Goal: Task Accomplishment & Management: Manage account settings

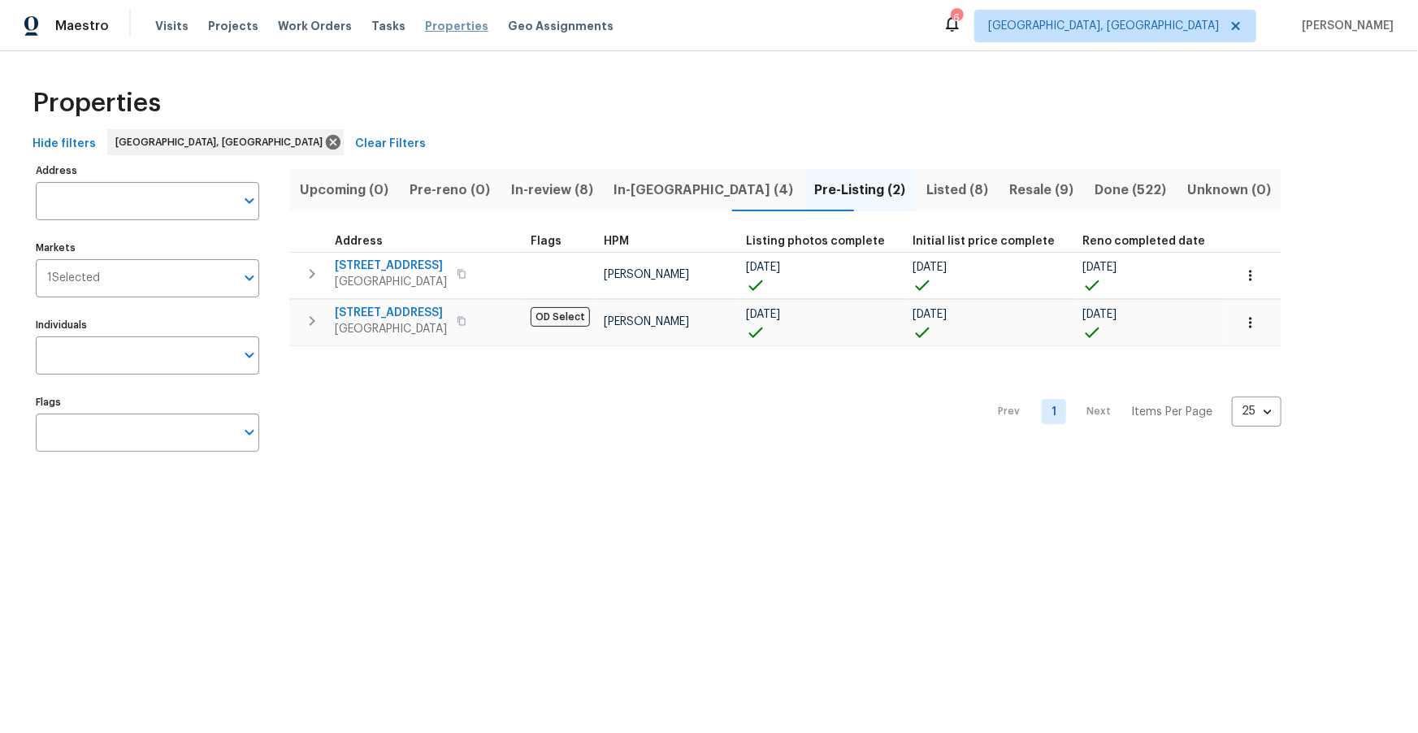
click at [433, 28] on span "Properties" at bounding box center [456, 26] width 63 height 16
click at [433, 26] on span "Properties" at bounding box center [456, 26] width 63 height 16
click at [229, 29] on span "Projects" at bounding box center [233, 26] width 50 height 16
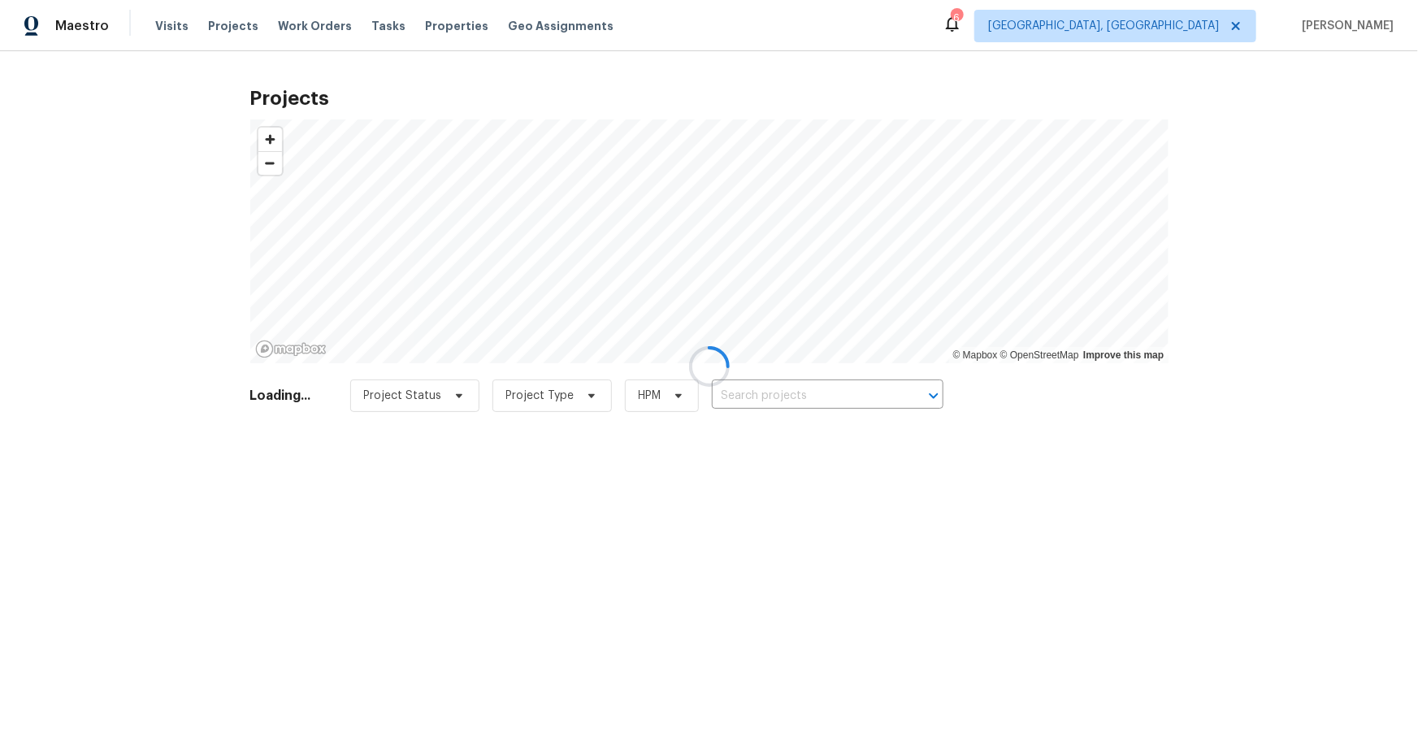
click at [370, 20] on div at bounding box center [709, 366] width 1418 height 733
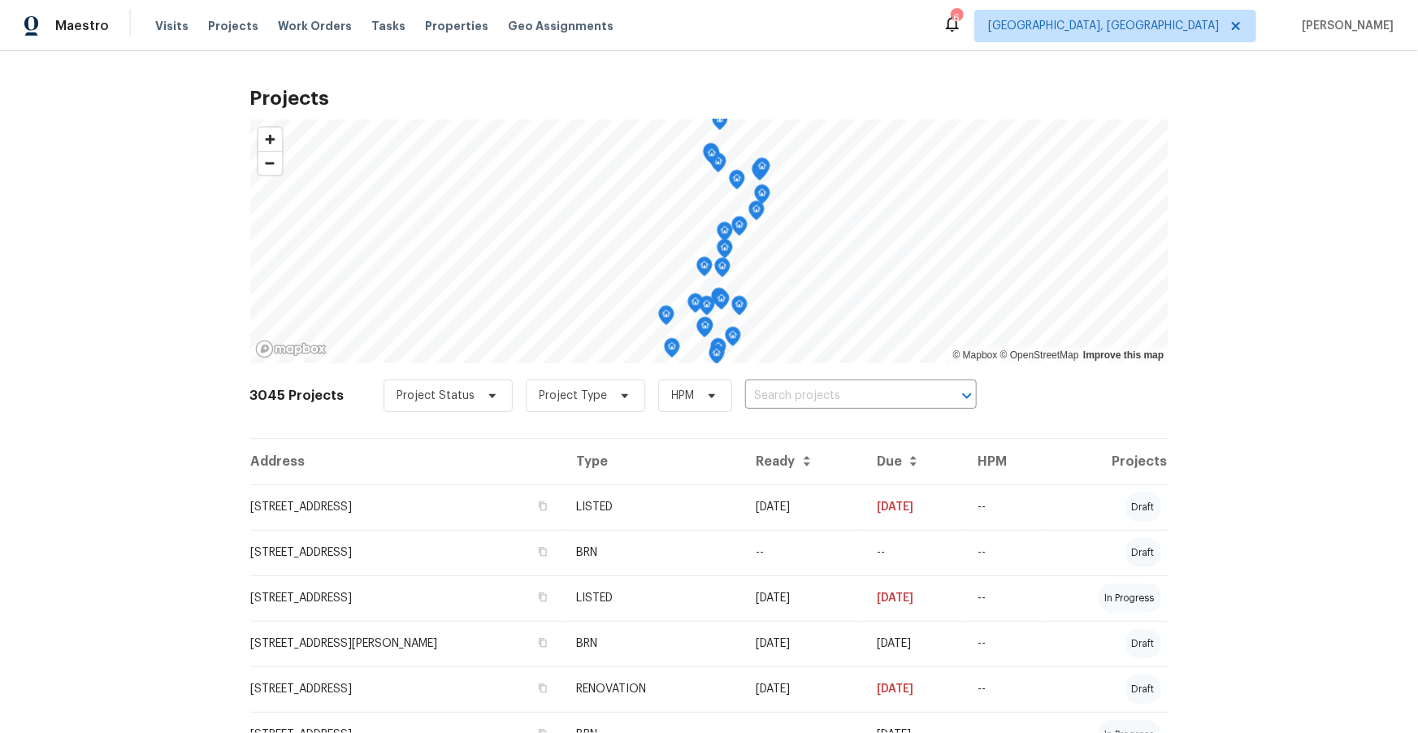
click at [371, 25] on span "Tasks" at bounding box center [388, 25] width 34 height 11
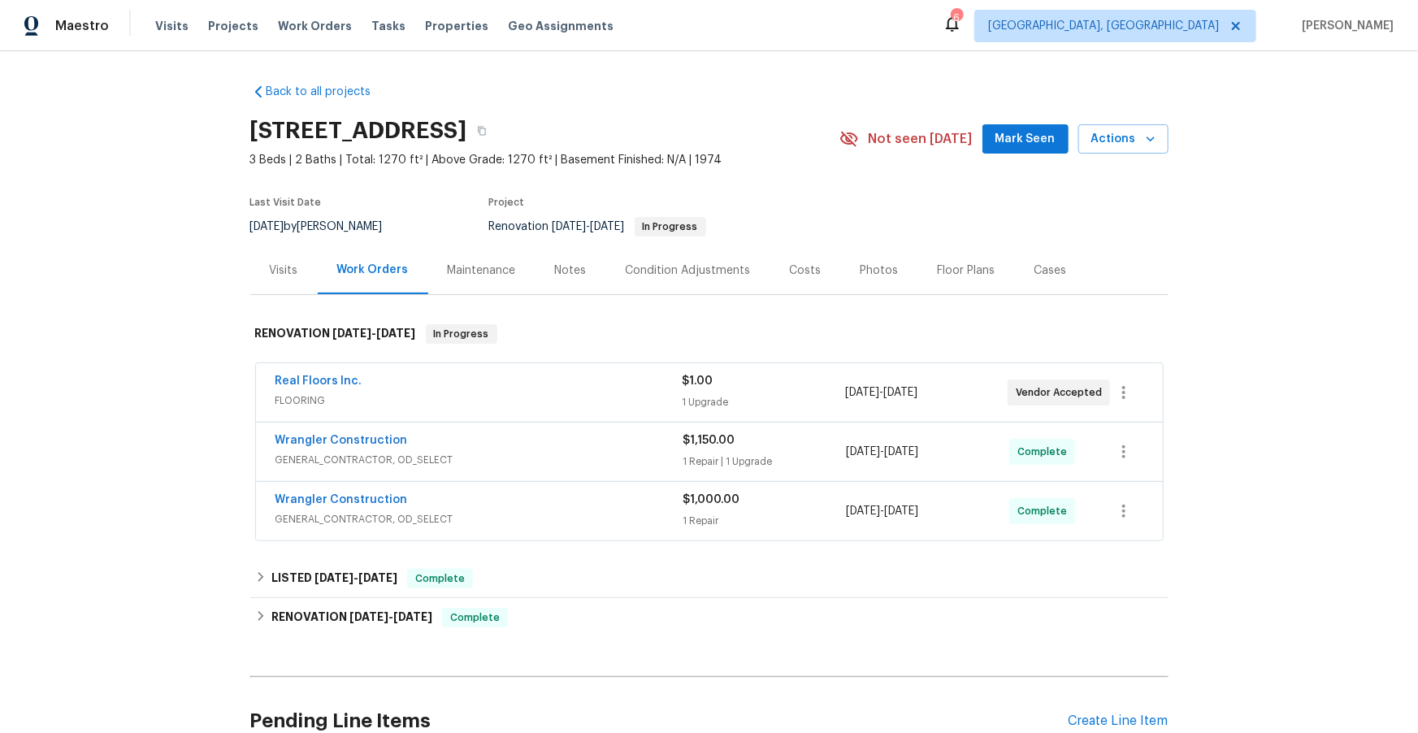
scroll to position [151, 0]
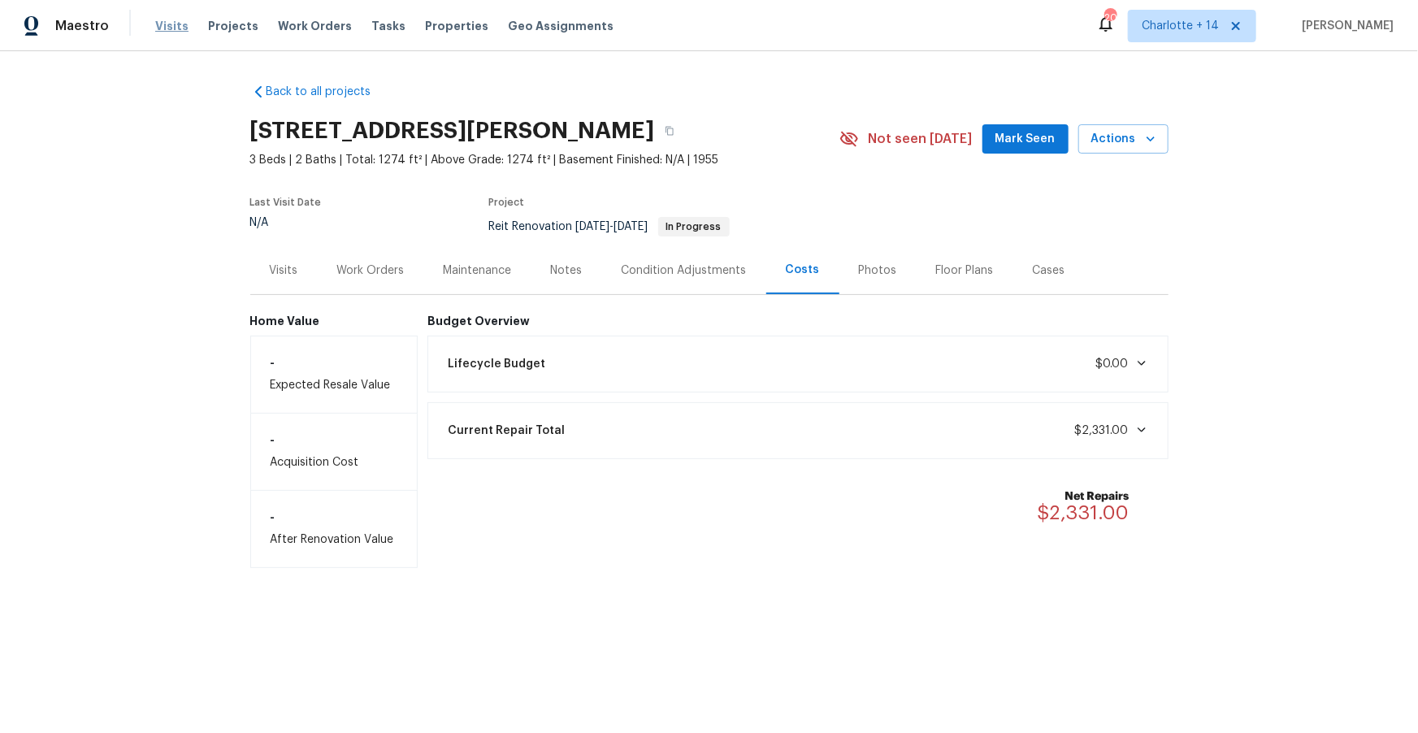
click at [168, 25] on span "Visits" at bounding box center [171, 26] width 33 height 16
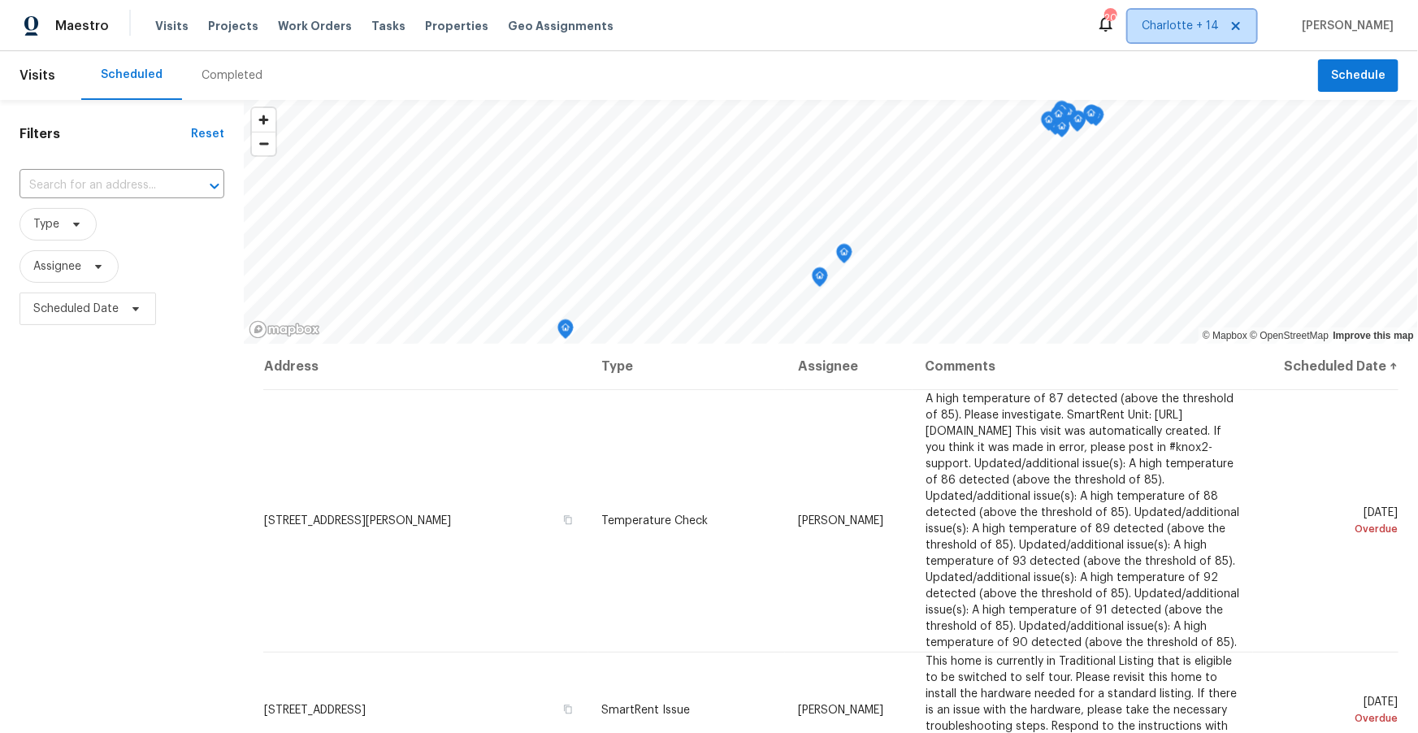
click at [1240, 28] on icon at bounding box center [1236, 26] width 8 height 8
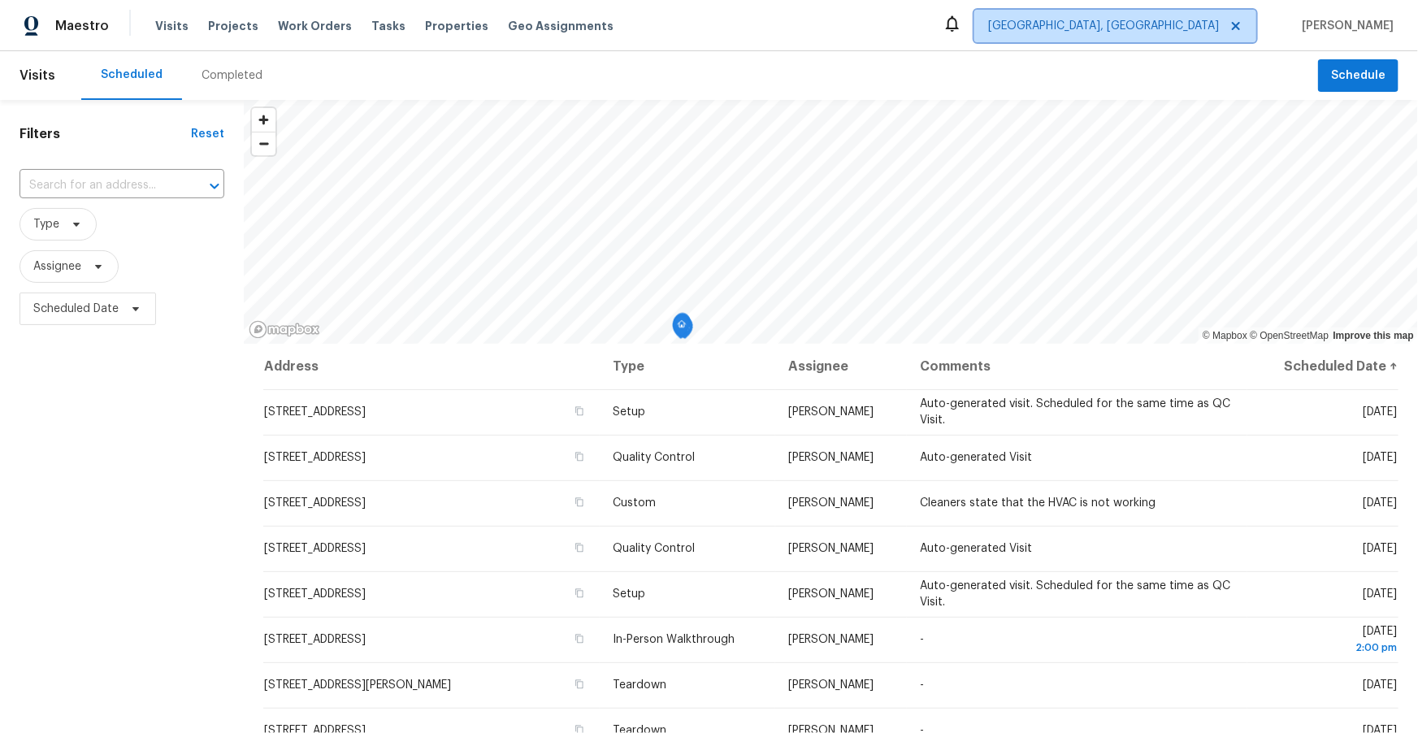
click at [1206, 28] on span "Albuquerque, NM" at bounding box center [1103, 26] width 231 height 16
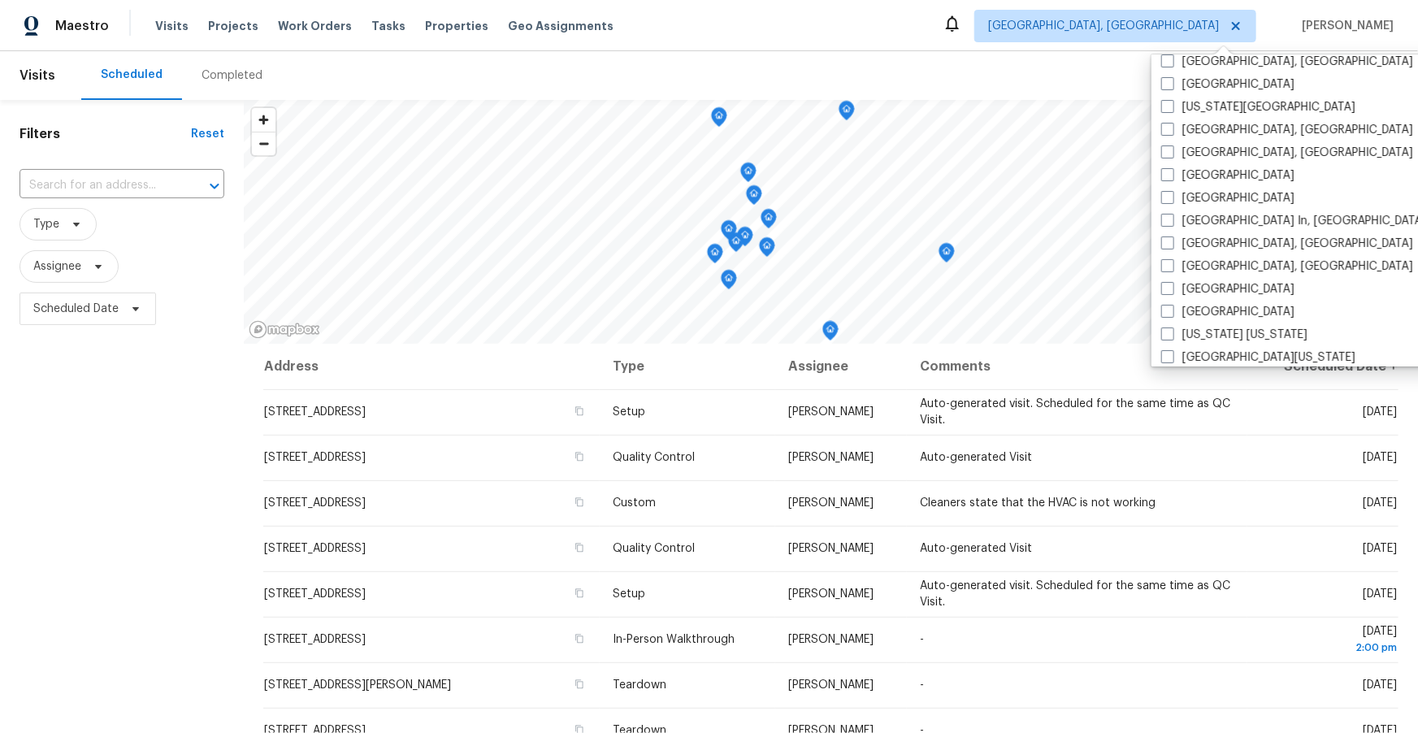
scroll to position [616, 0]
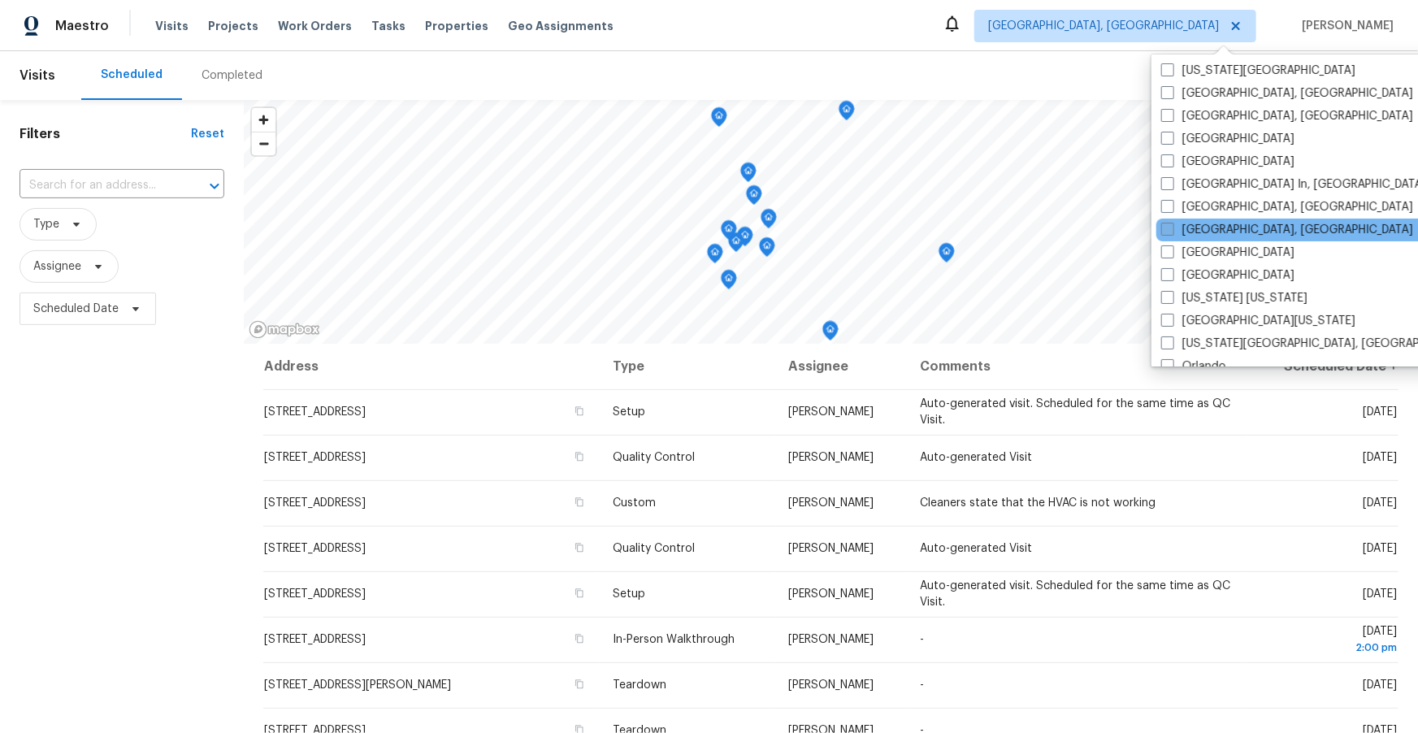
click at [1188, 234] on label "[GEOGRAPHIC_DATA], [GEOGRAPHIC_DATA]" at bounding box center [1287, 230] width 252 height 16
click at [1172, 232] on input "[GEOGRAPHIC_DATA], [GEOGRAPHIC_DATA]" at bounding box center [1166, 227] width 11 height 11
checkbox input "true"
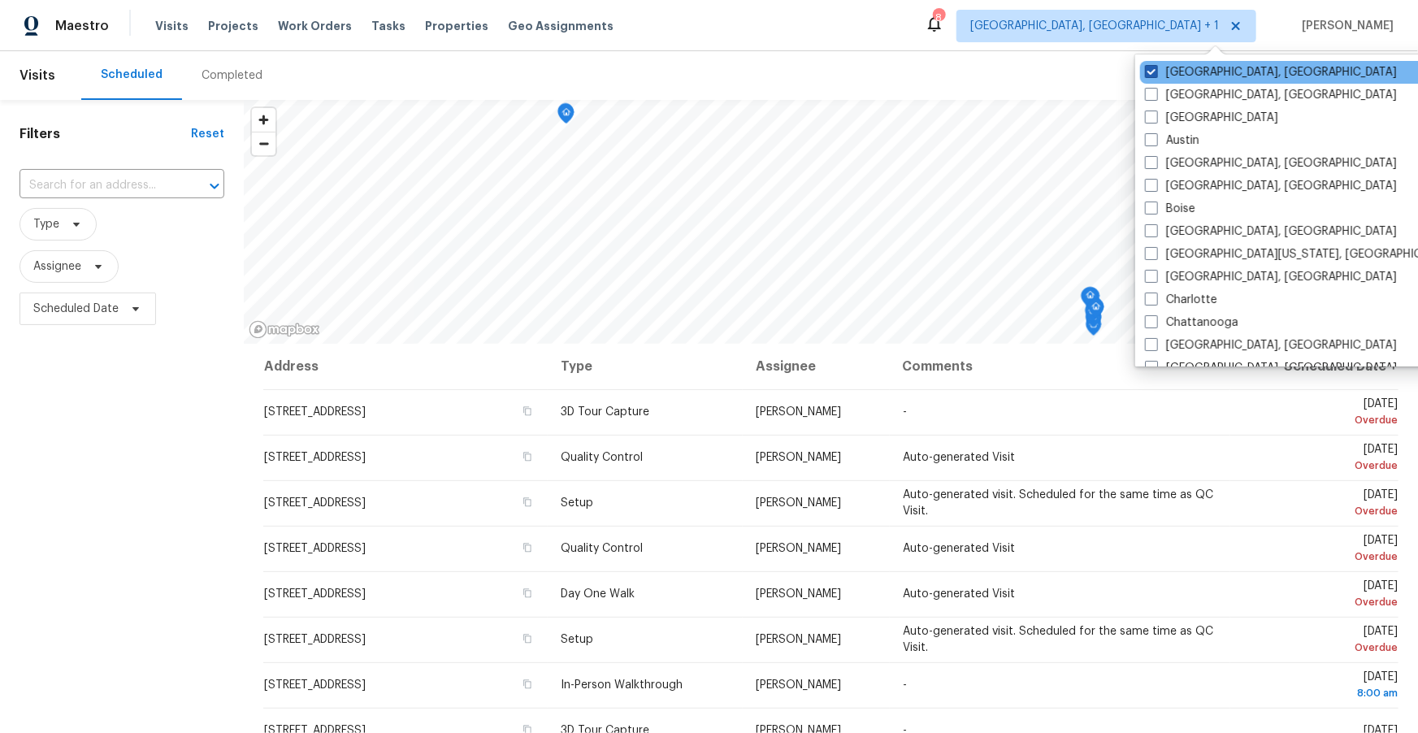
click at [1181, 80] on label "Albuquerque, NM" at bounding box center [1271, 72] width 252 height 16
click at [1155, 75] on input "Albuquerque, NM" at bounding box center [1150, 69] width 11 height 11
checkbox input "false"
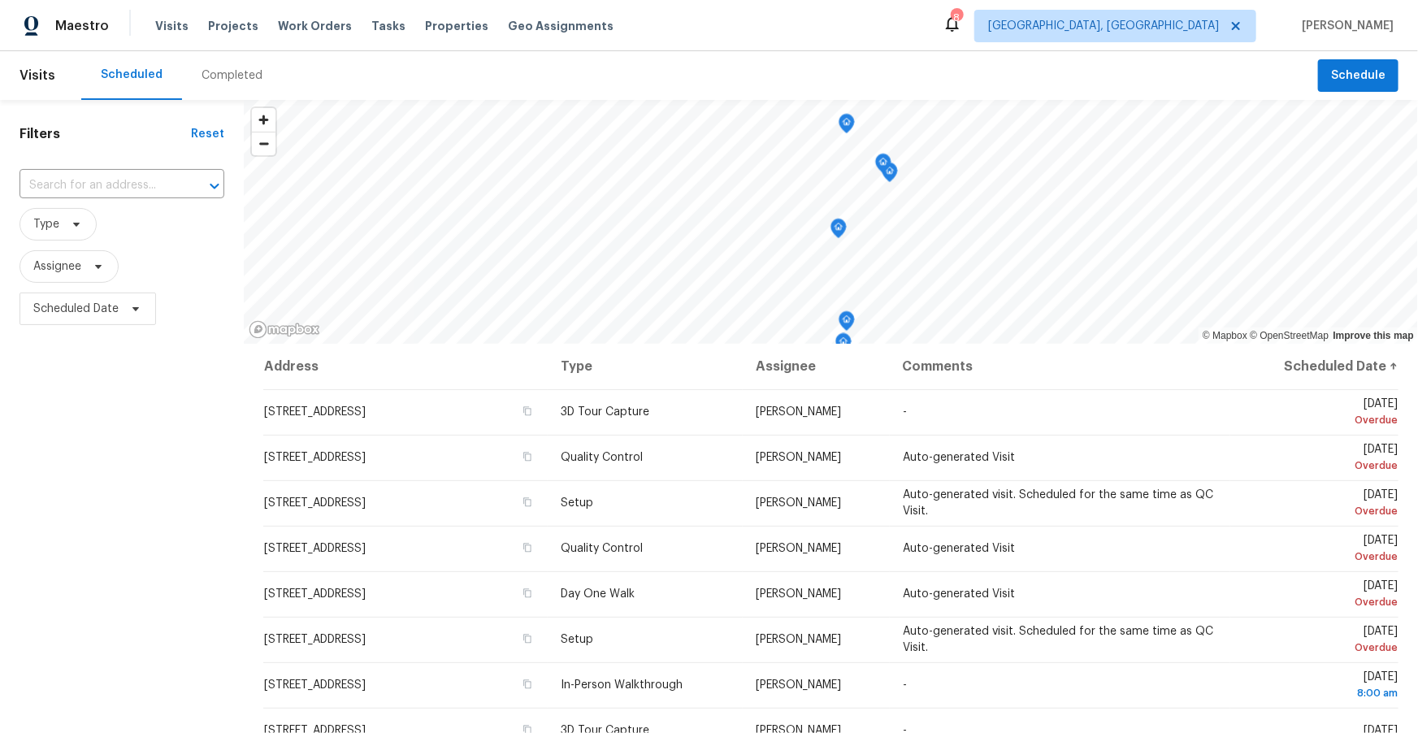
click at [856, 80] on div "Scheduled Completed" at bounding box center [699, 75] width 1237 height 49
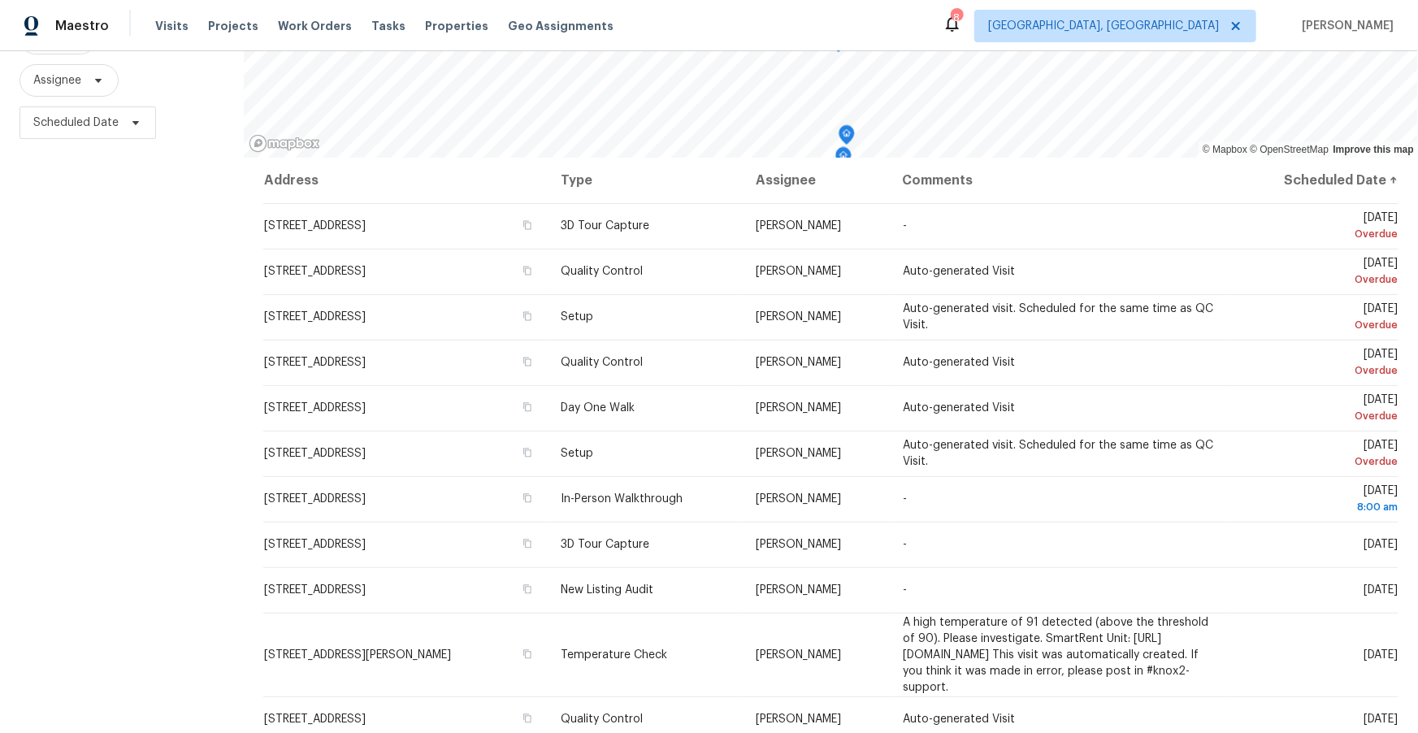
scroll to position [197, 0]
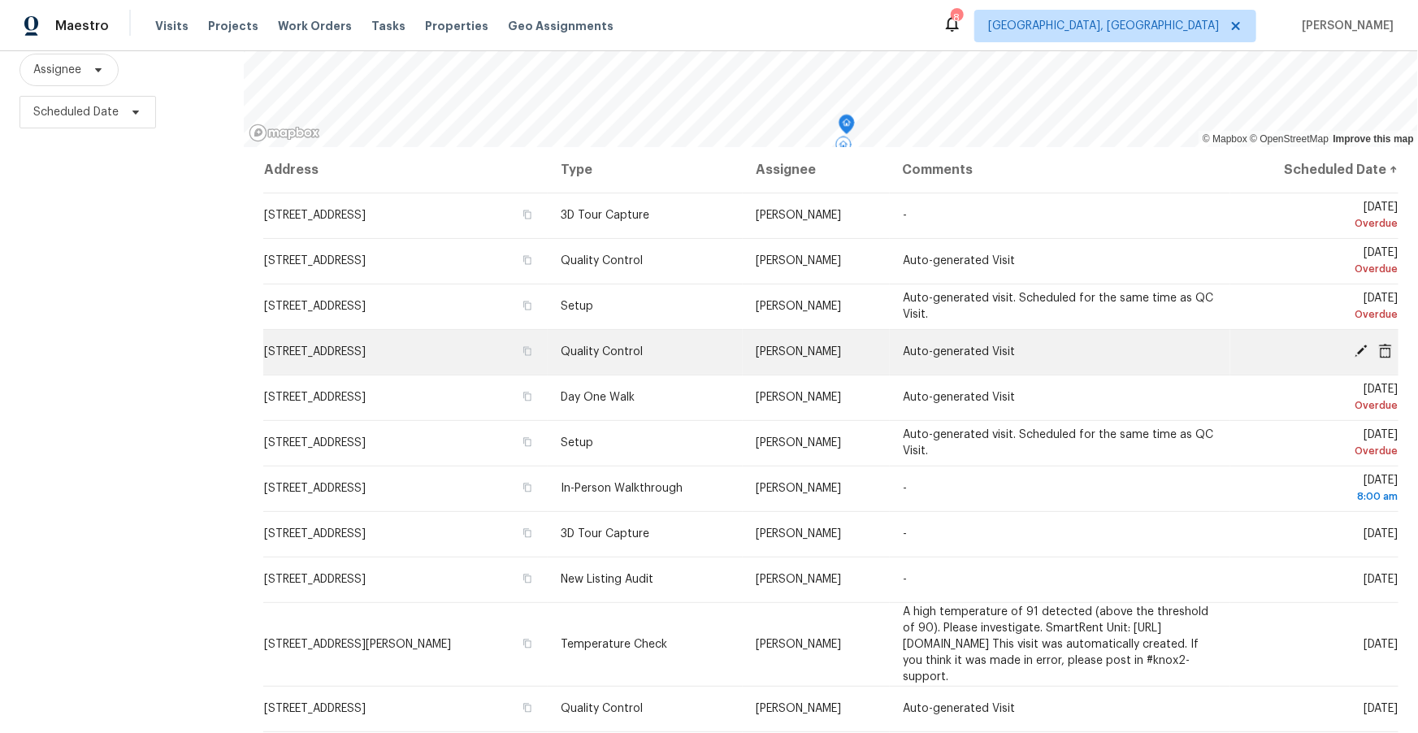
click at [1388, 351] on icon at bounding box center [1385, 350] width 13 height 15
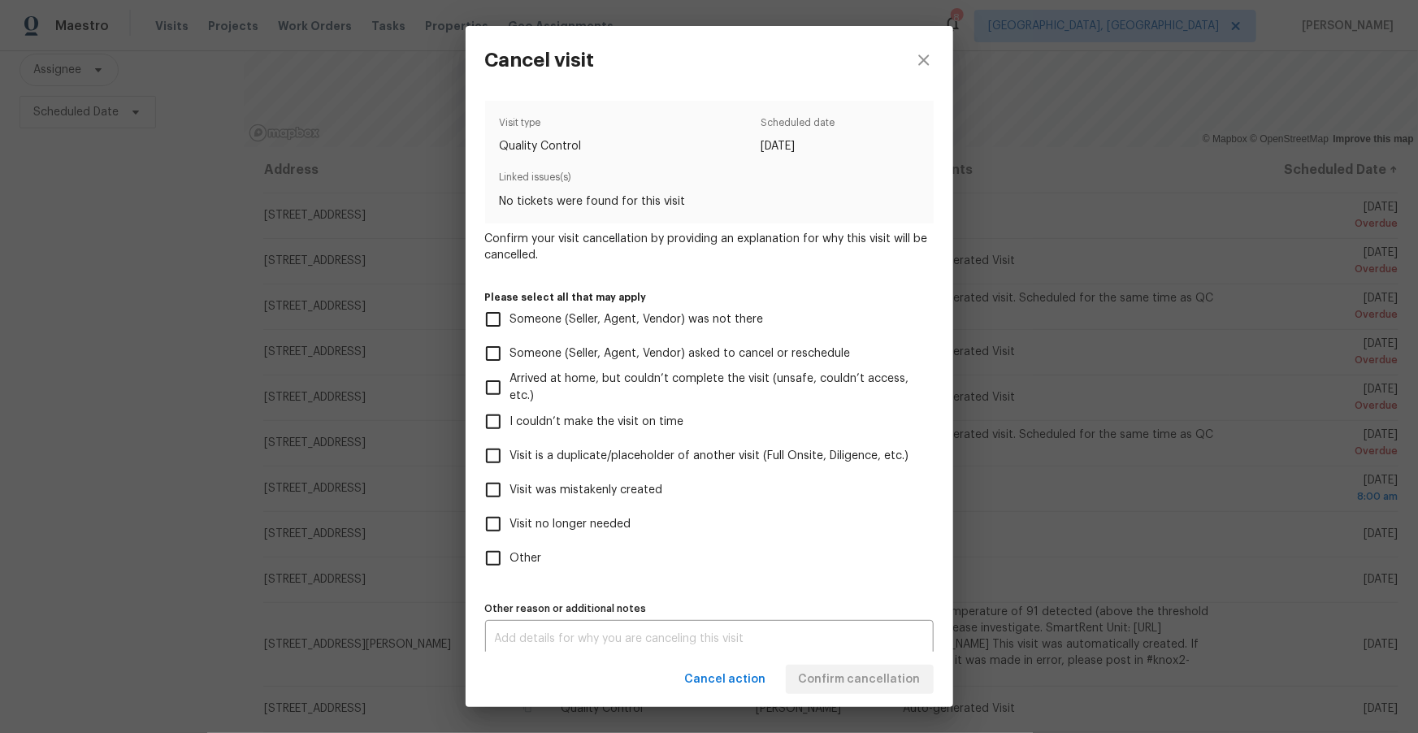
click at [569, 489] on span "Visit was mistakenly created" at bounding box center [586, 490] width 153 height 17
click at [510, 489] on input "Visit was mistakenly created" at bounding box center [493, 490] width 34 height 34
checkbox input "true"
click at [855, 682] on span "Confirm cancellation" at bounding box center [860, 679] width 122 height 20
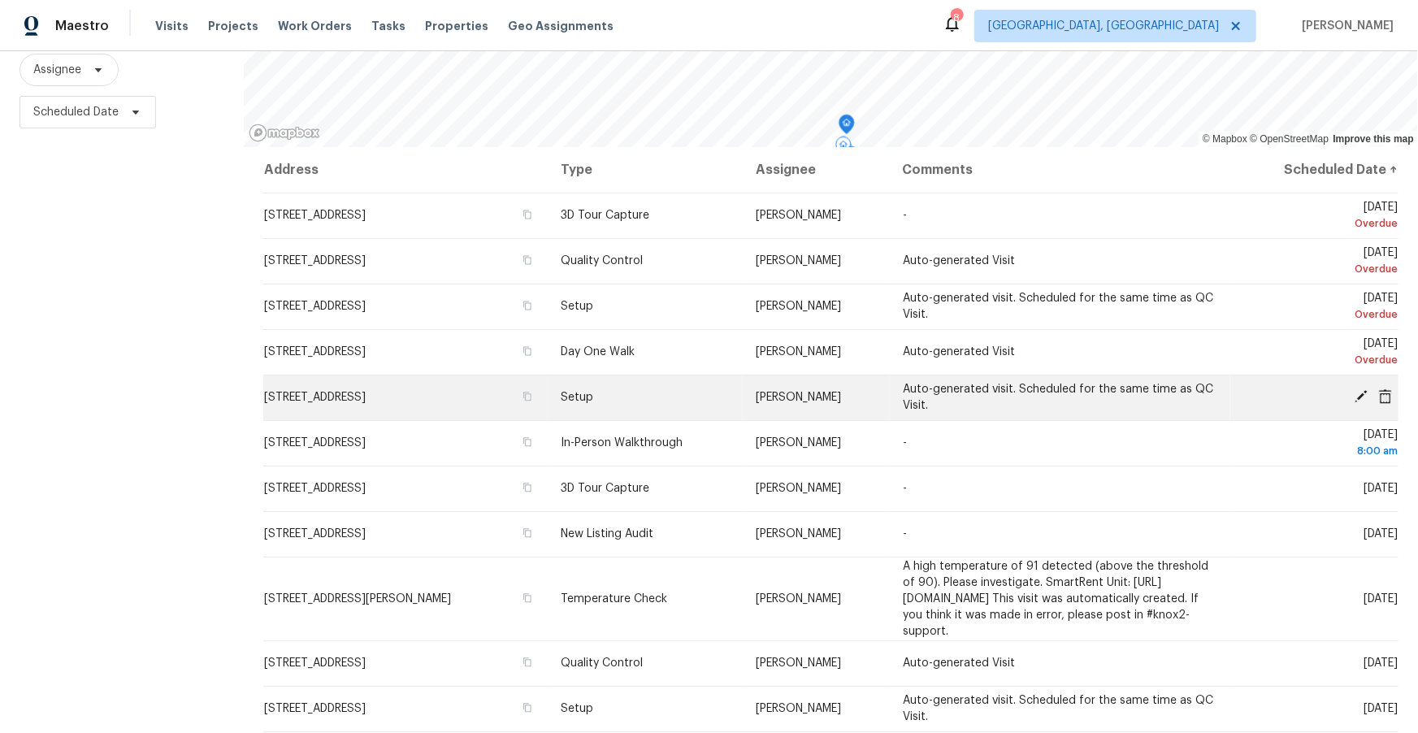
scroll to position [6, 0]
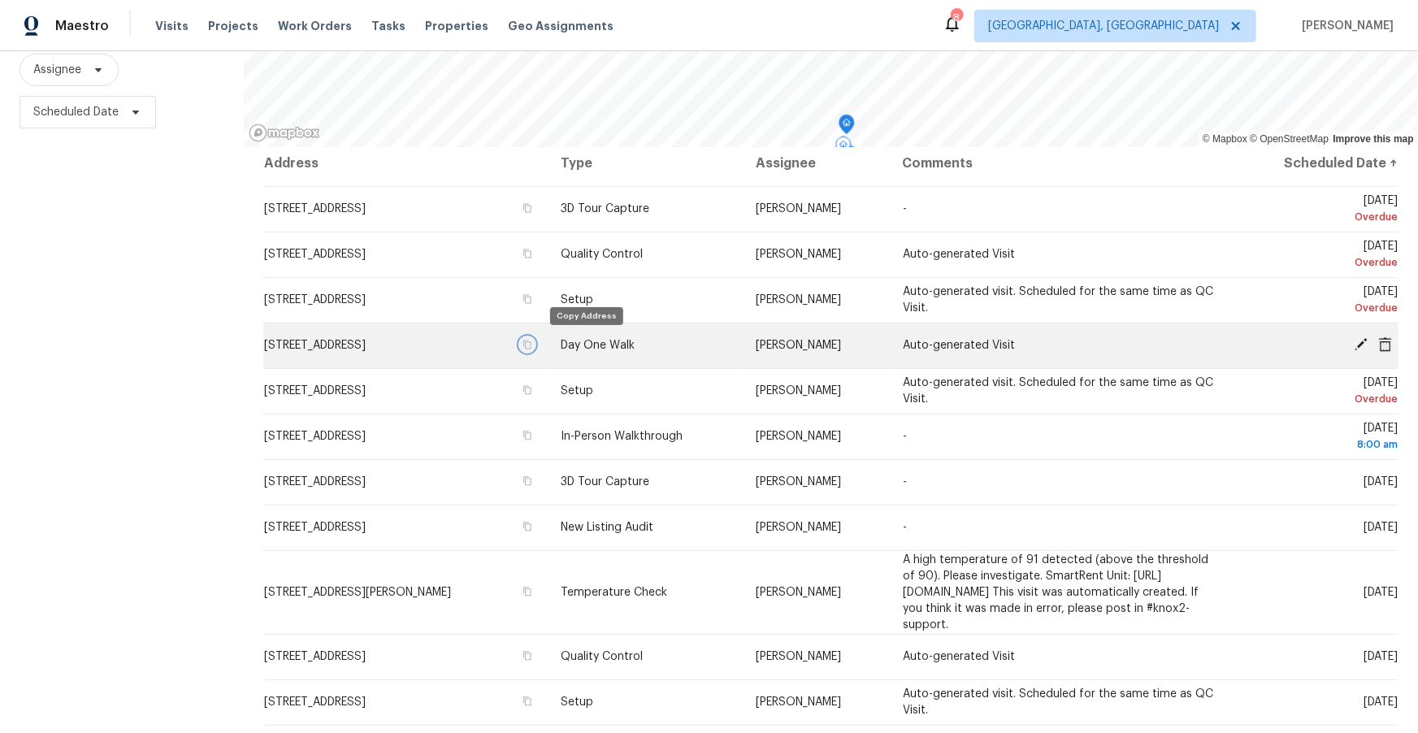
click at [532, 340] on icon "button" at bounding box center [527, 345] width 10 height 10
click at [1387, 340] on icon at bounding box center [1385, 343] width 13 height 15
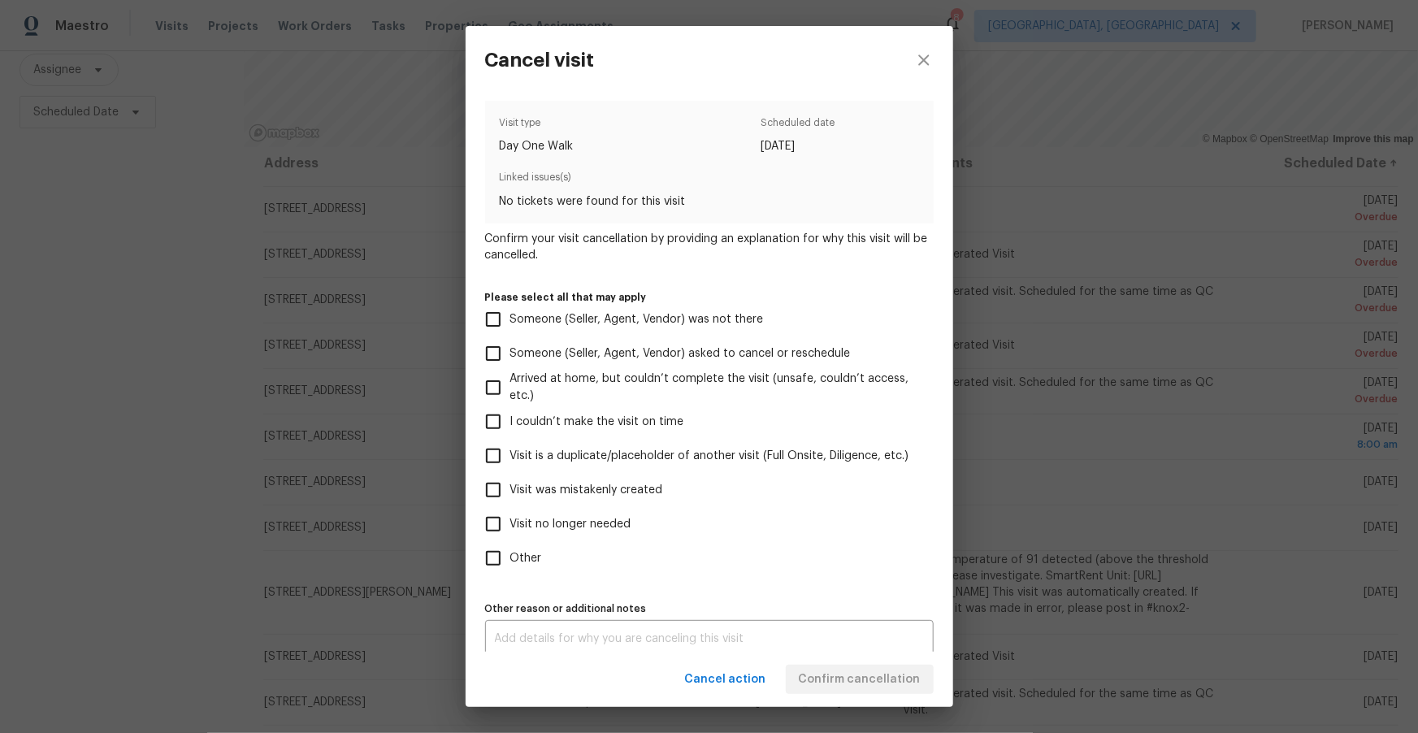
click at [642, 484] on span "Visit was mistakenly created" at bounding box center [586, 490] width 153 height 17
click at [510, 484] on input "Visit was mistakenly created" at bounding box center [493, 490] width 34 height 34
checkbox input "true"
click at [893, 688] on span "Confirm cancellation" at bounding box center [860, 679] width 122 height 20
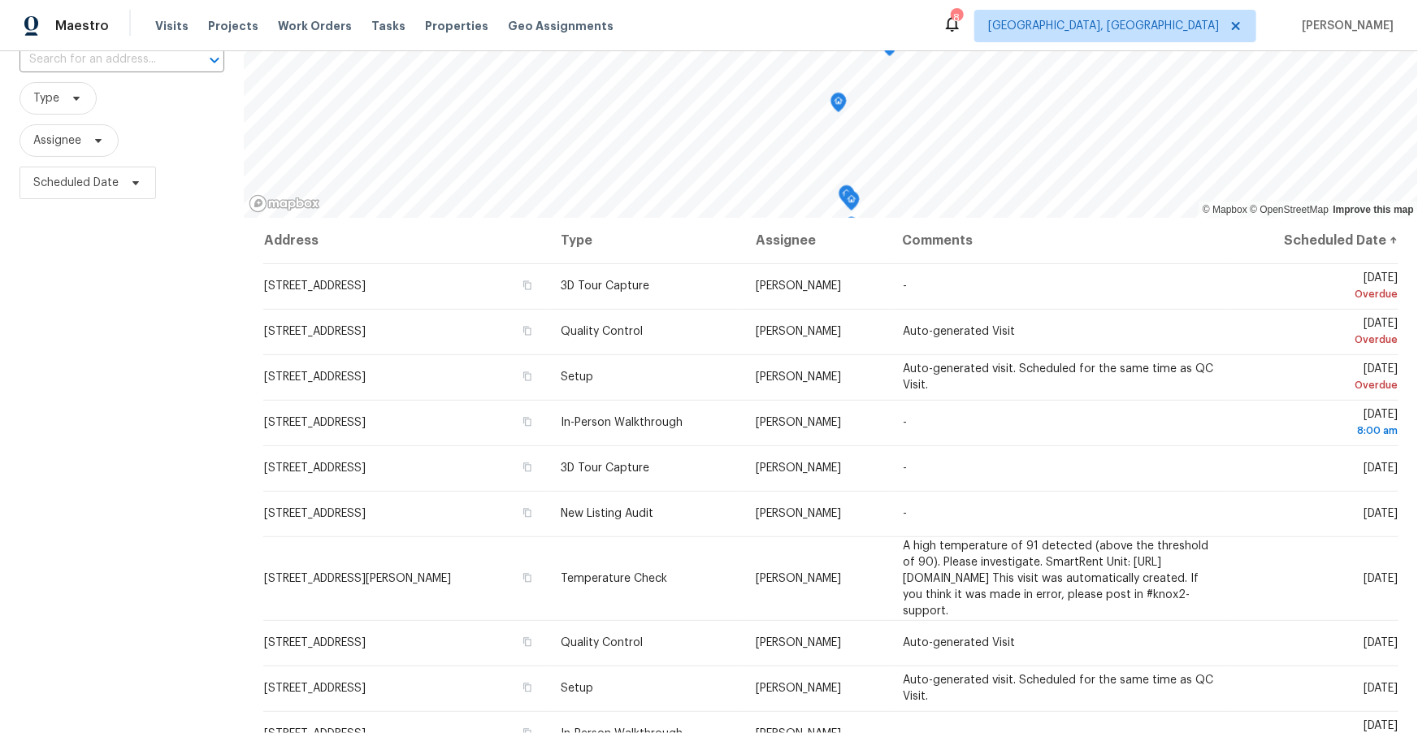
scroll to position [145, 0]
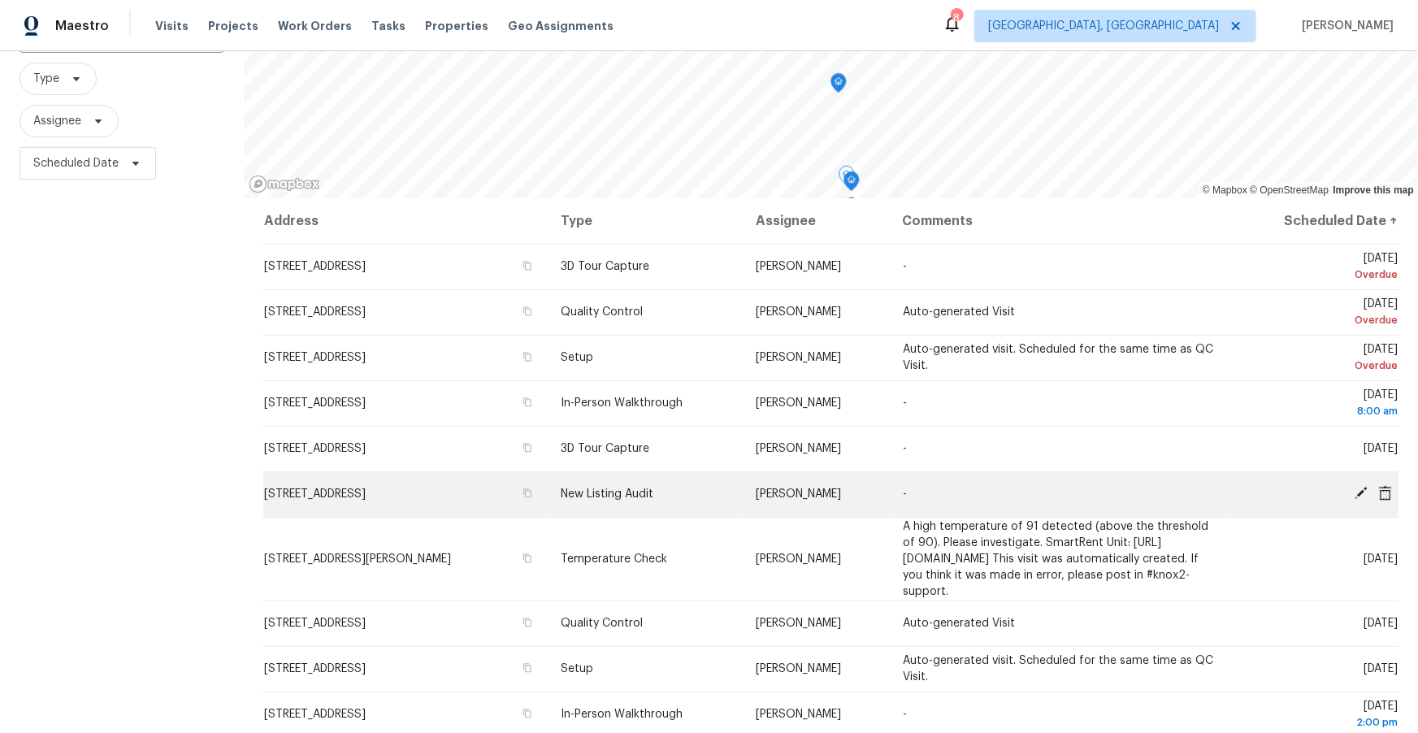
click at [1362, 491] on icon at bounding box center [1360, 493] width 13 height 13
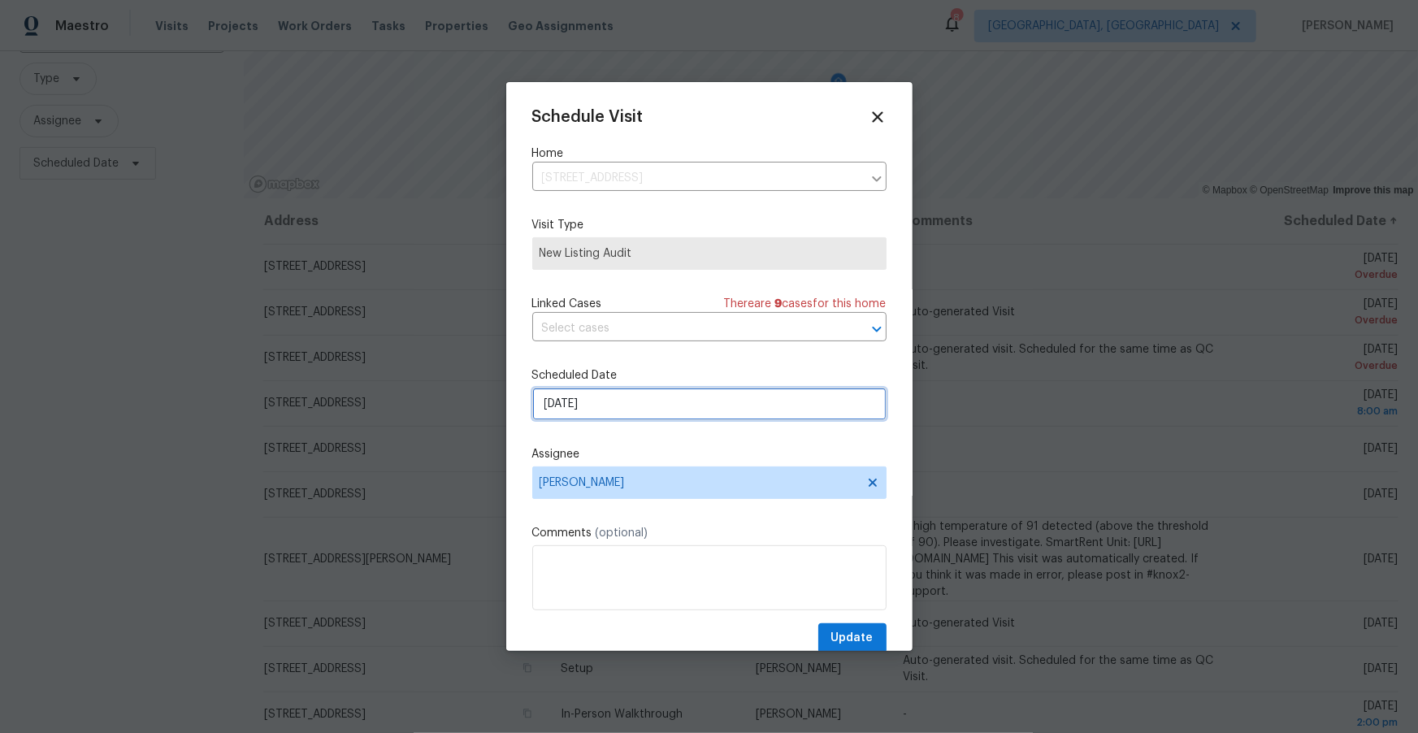
click at [637, 408] on input "9/17/2025" at bounding box center [709, 404] width 354 height 32
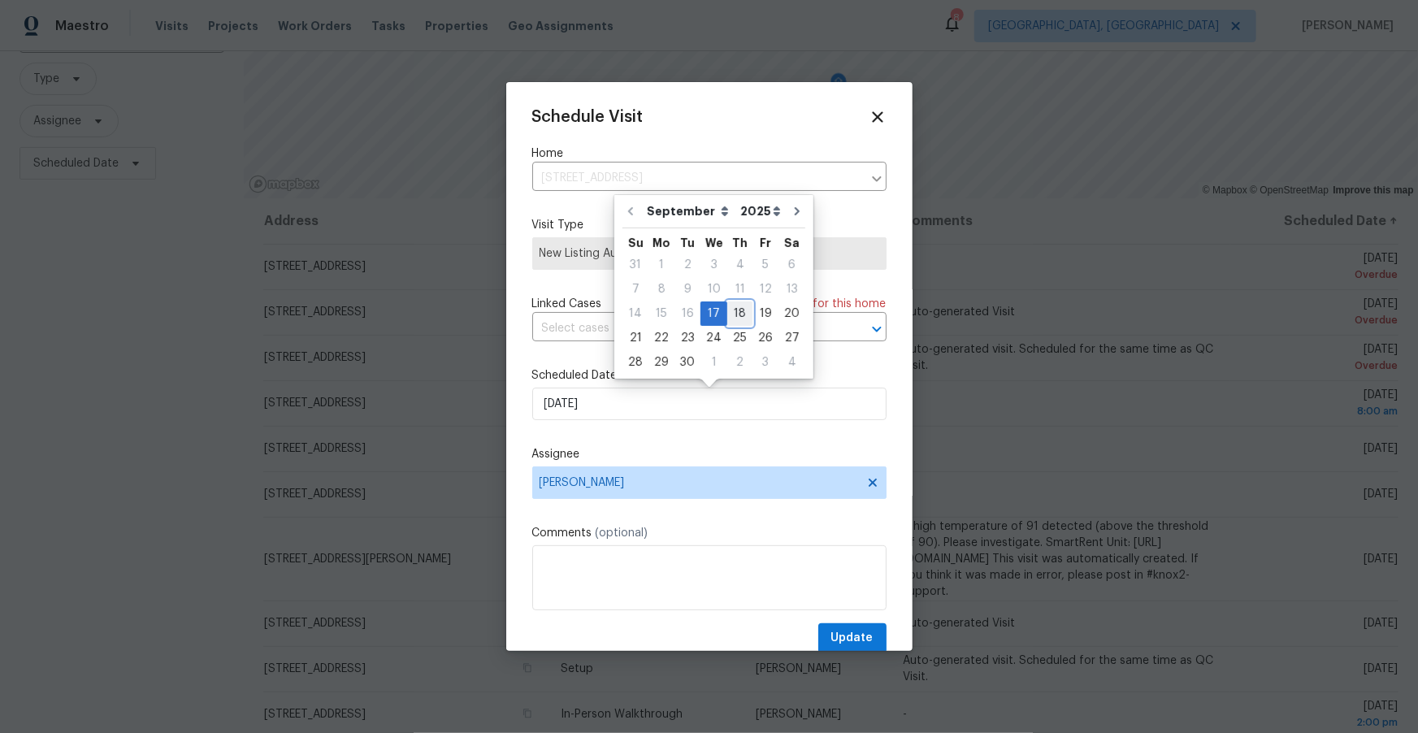
click at [729, 313] on div "18" at bounding box center [739, 313] width 25 height 23
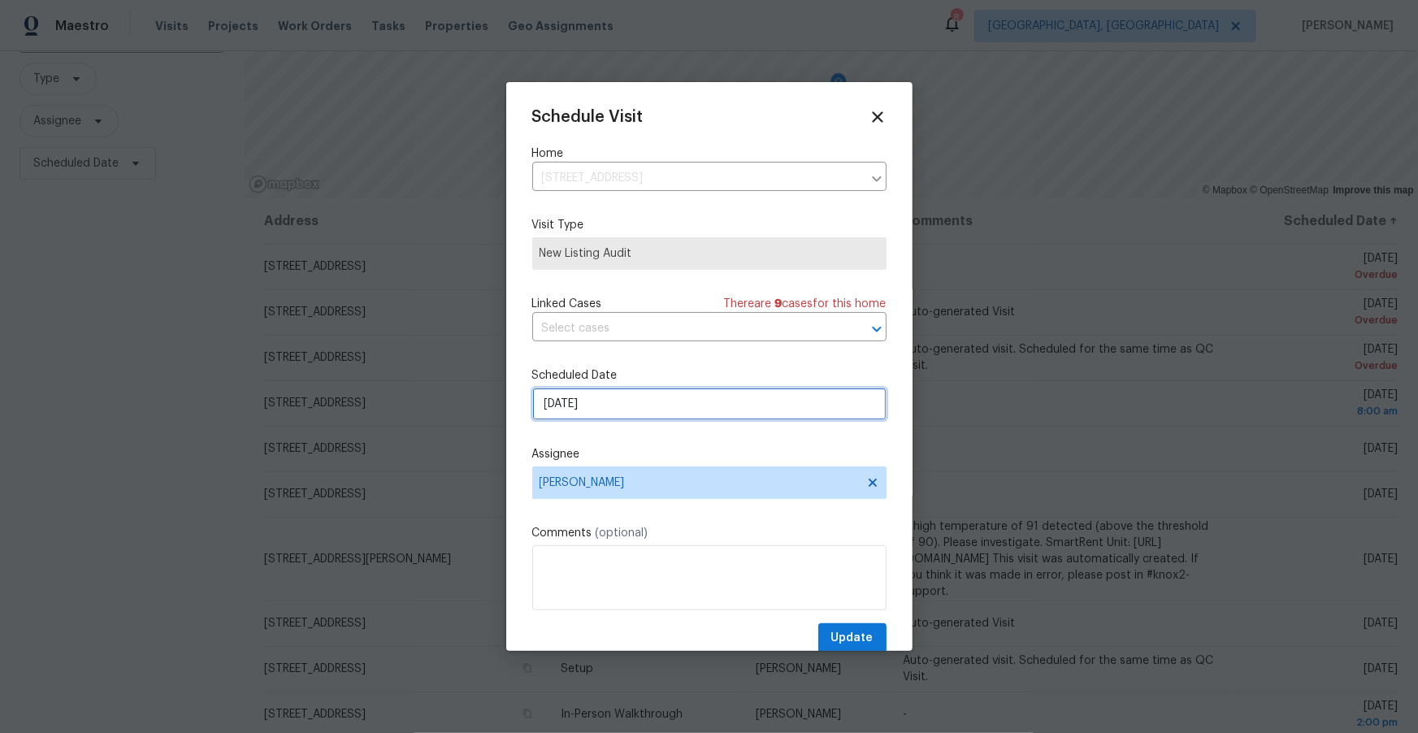
click at [705, 415] on input "9/18/2025" at bounding box center [709, 404] width 354 height 32
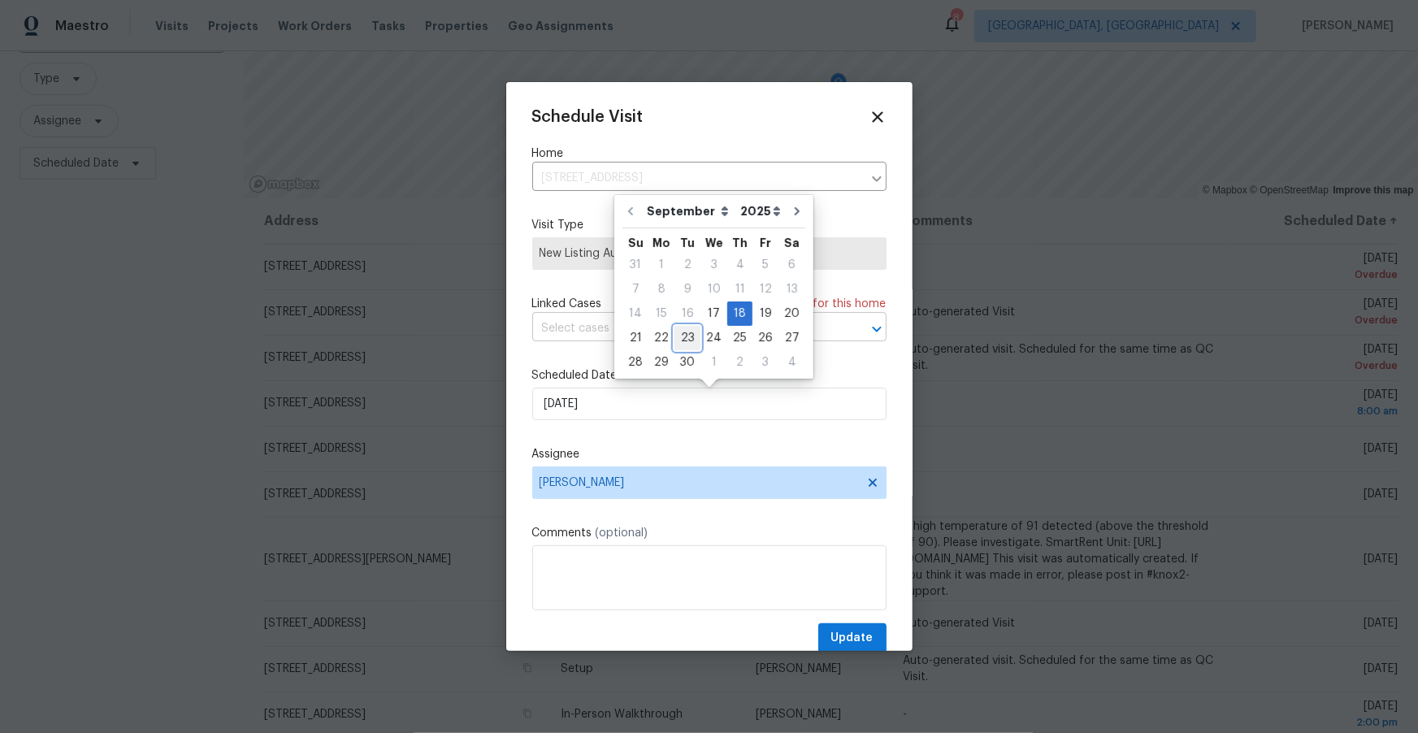
click at [681, 334] on div "23" at bounding box center [687, 338] width 26 height 23
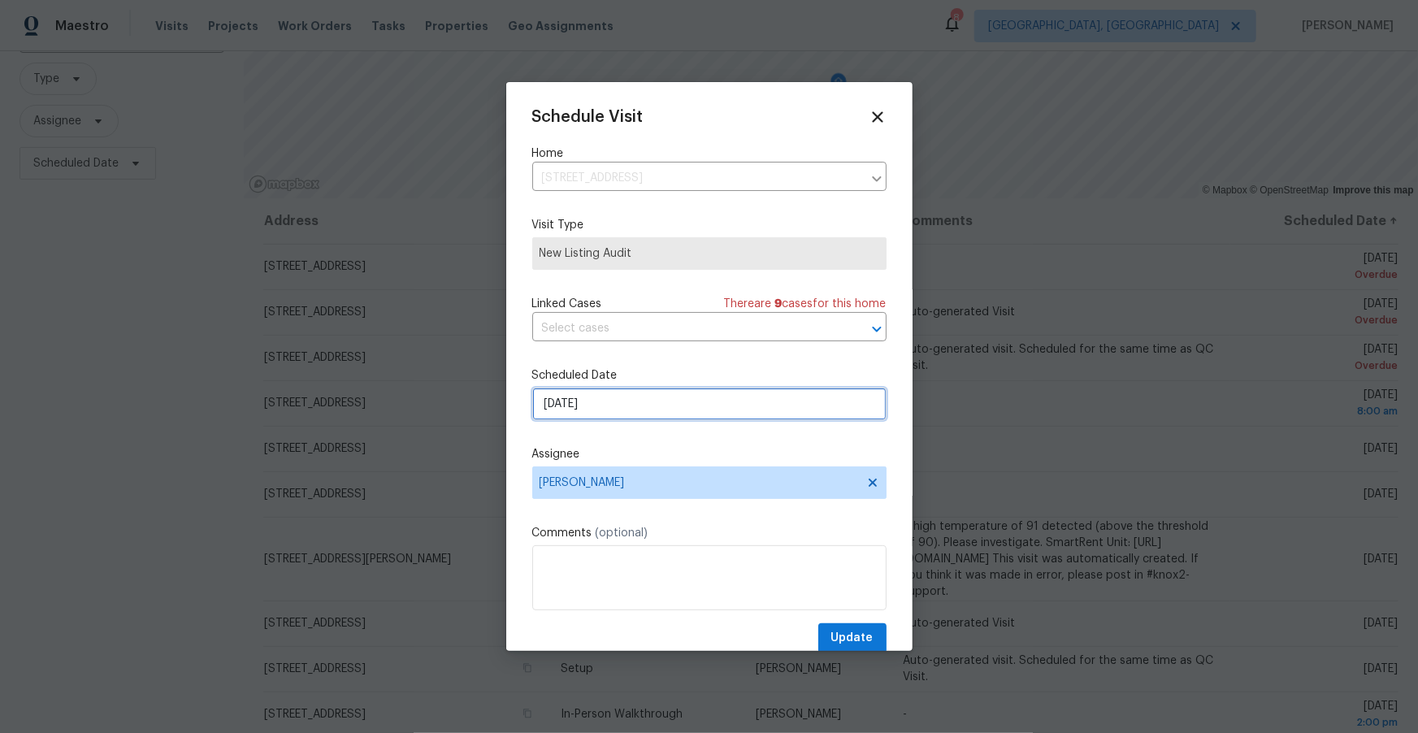
click at [615, 400] on input "9/23/2025" at bounding box center [709, 404] width 354 height 32
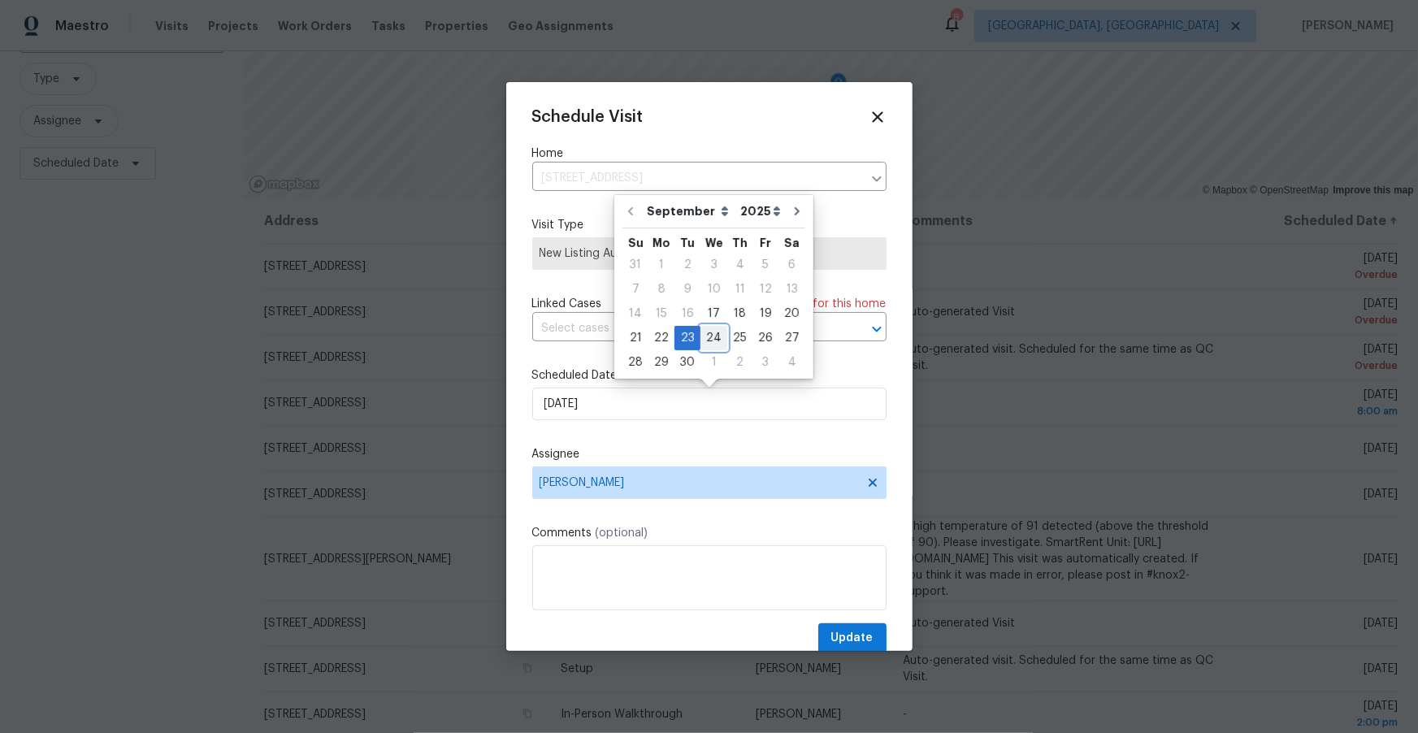
drag, startPoint x: 705, startPoint y: 336, endPoint x: 722, endPoint y: 371, distance: 38.9
click at [706, 336] on div "24" at bounding box center [713, 338] width 27 height 23
type input "9/24/2025"
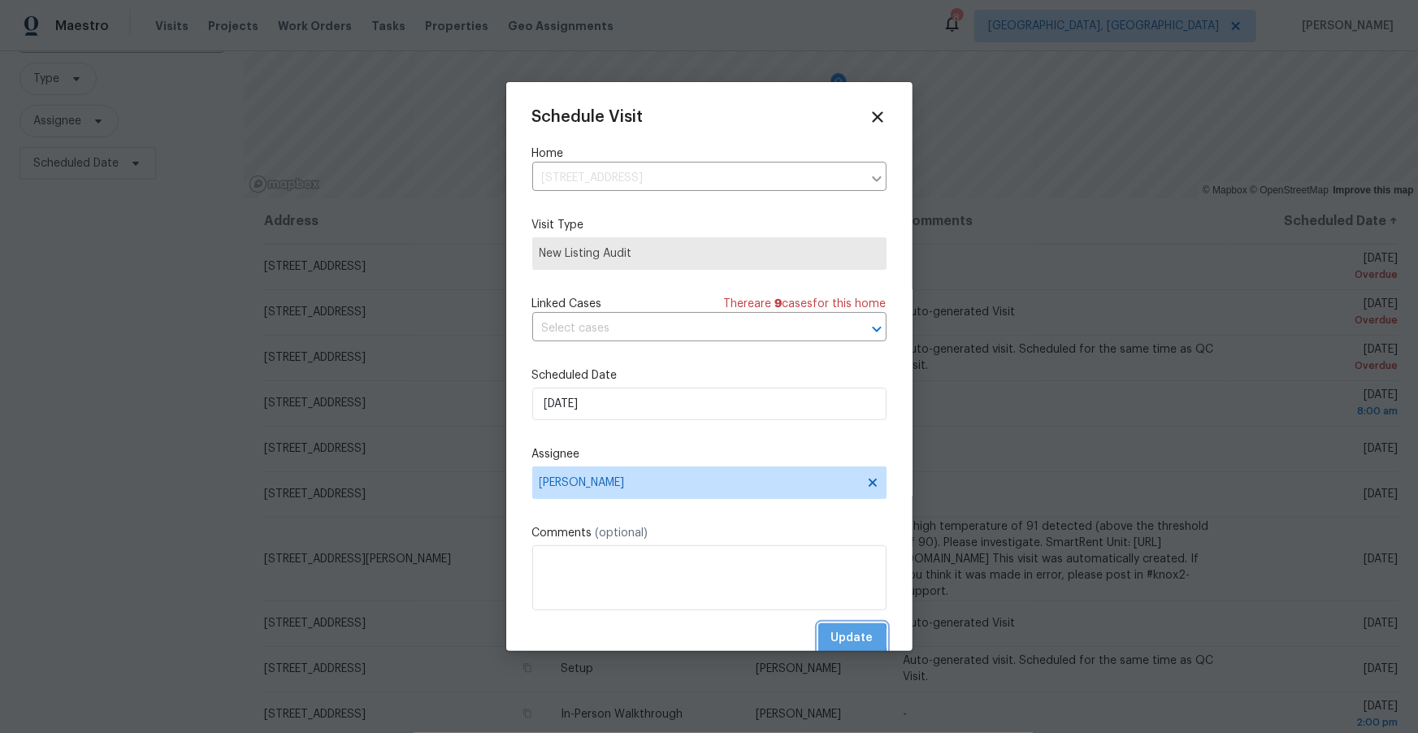
click at [847, 641] on span "Update" at bounding box center [852, 638] width 42 height 20
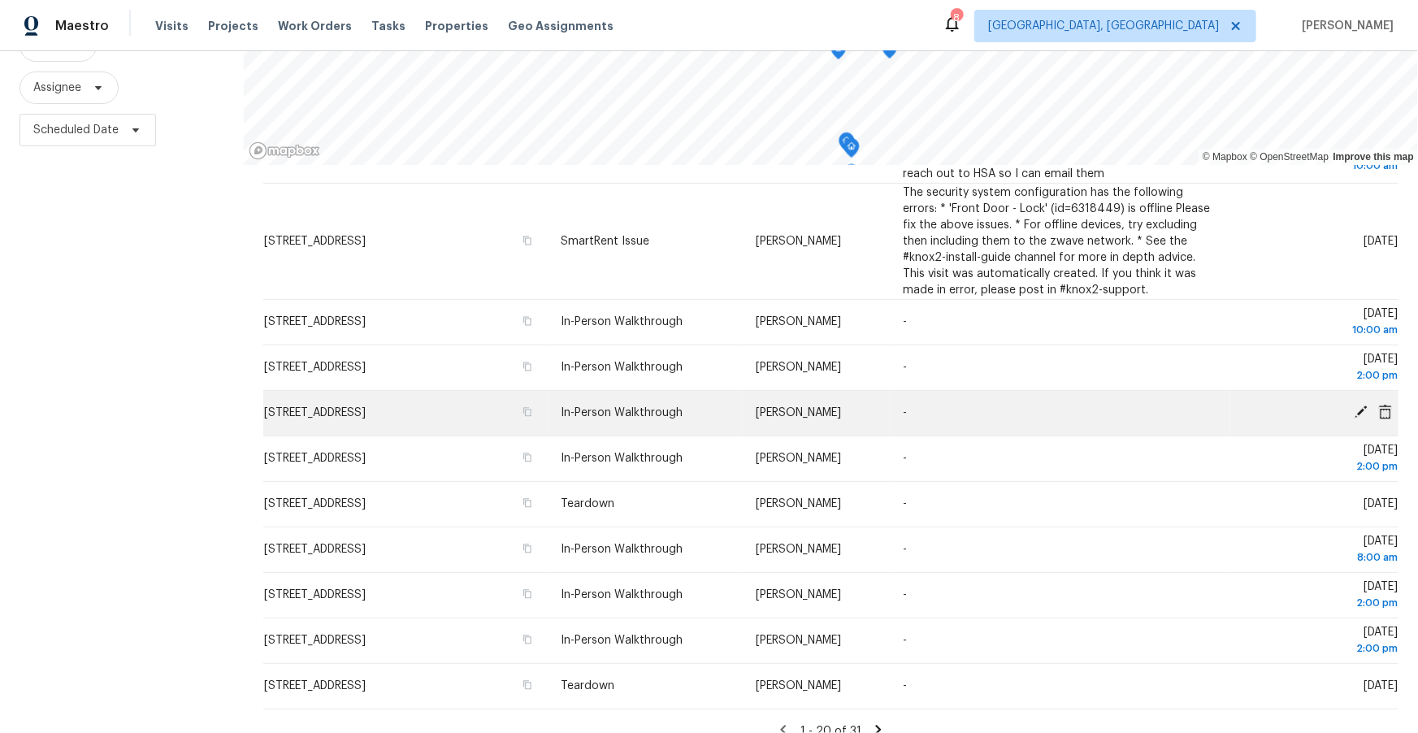
scroll to position [197, 0]
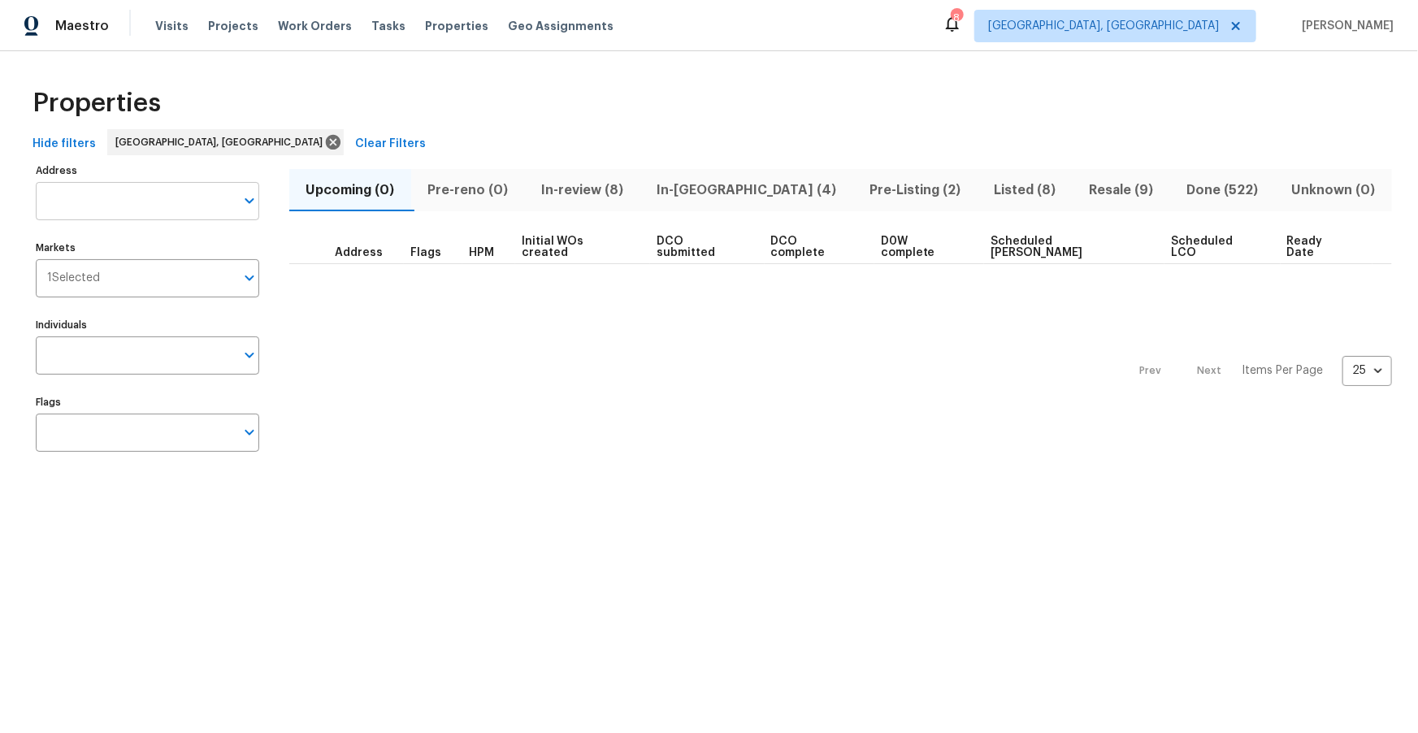
click at [182, 207] on input "Address" at bounding box center [135, 201] width 199 height 38
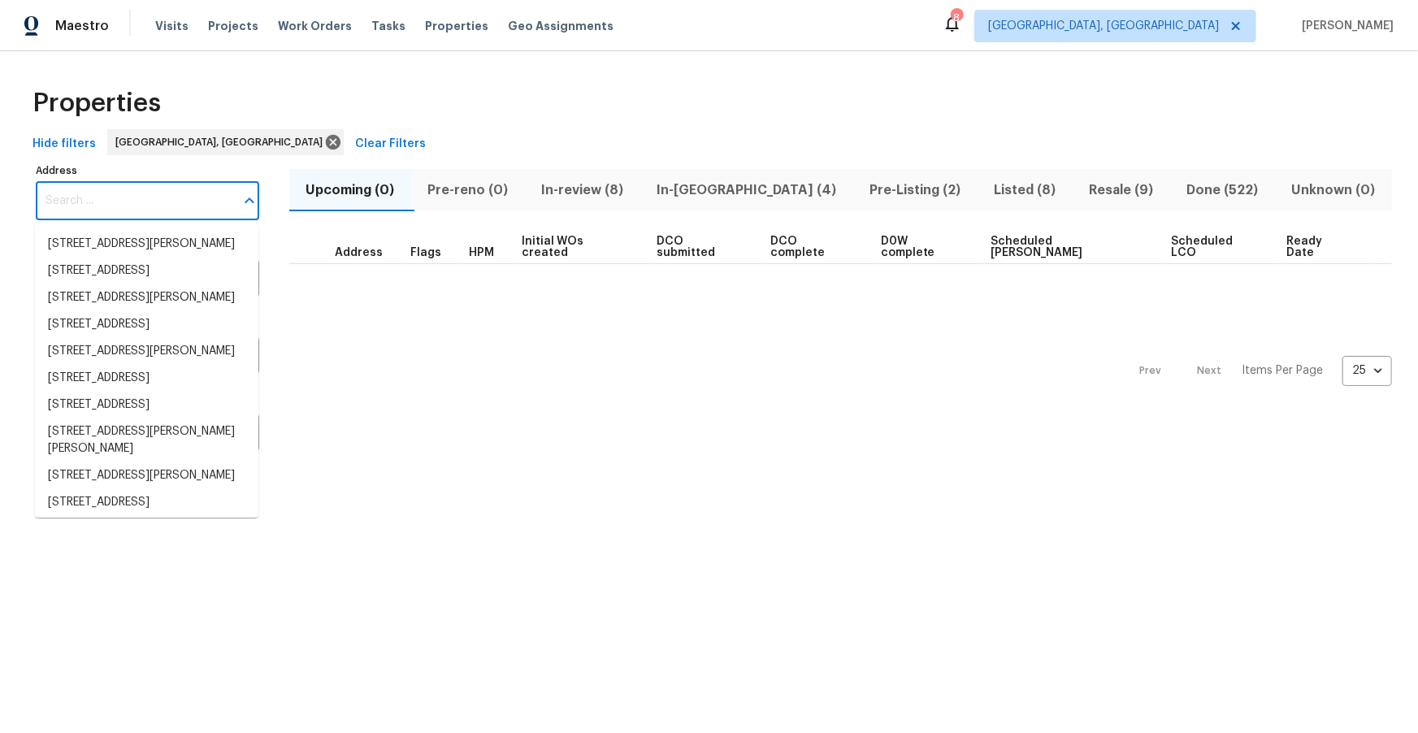
paste input "[STREET_ADDRESS]"
type input "[STREET_ADDRESS]"
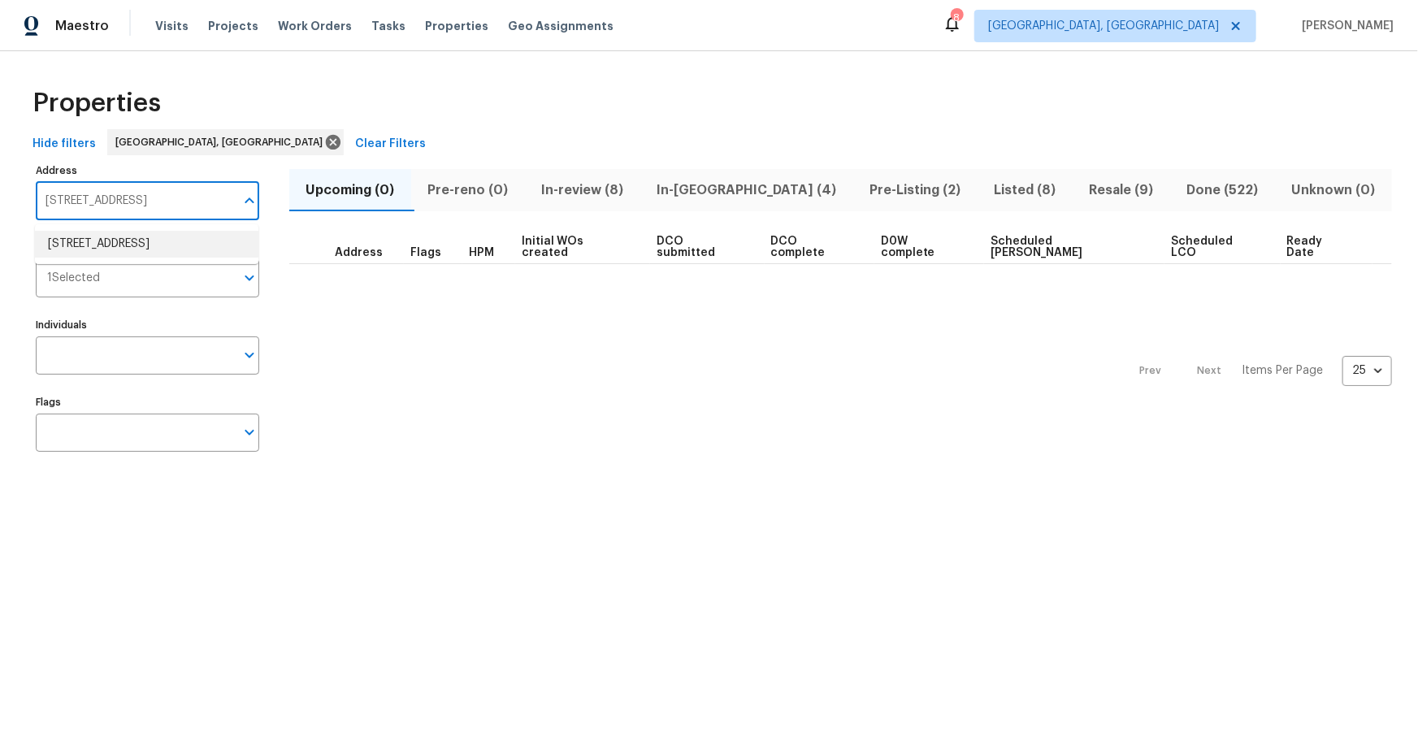
click at [155, 245] on li "6287 NW 44th St Coral Springs FL 33067" at bounding box center [146, 244] width 223 height 27
